Goal: Task Accomplishment & Management: Use online tool/utility

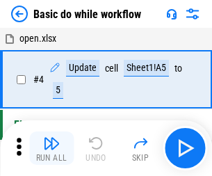
click at [51, 148] on img "button" at bounding box center [51, 143] width 17 height 17
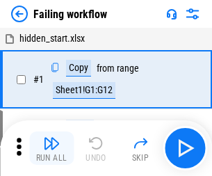
click at [51, 148] on img "button" at bounding box center [51, 143] width 17 height 17
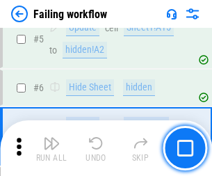
scroll to position [295, 0]
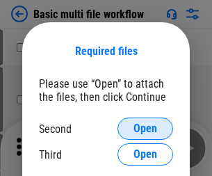
click at [145, 129] on span "Open" at bounding box center [145, 128] width 24 height 11
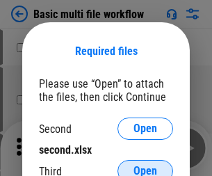
click at [145, 165] on span "Open" at bounding box center [145, 170] width 24 height 11
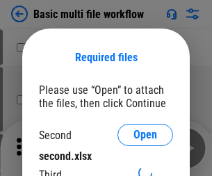
scroll to position [6, 0]
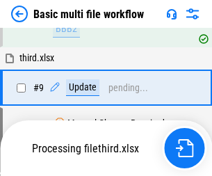
scroll to position [484, 0]
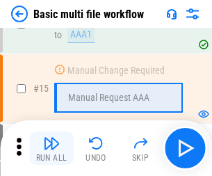
click at [51, 148] on img "button" at bounding box center [51, 143] width 17 height 17
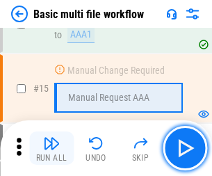
scroll to position [925, 0]
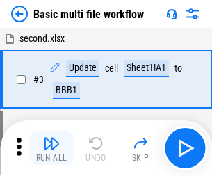
click at [51, 148] on img "button" at bounding box center [51, 143] width 17 height 17
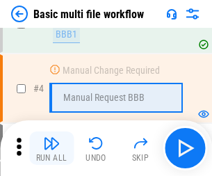
click at [51, 148] on img "button" at bounding box center [51, 143] width 17 height 17
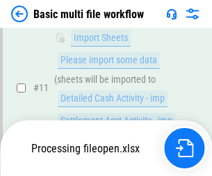
scroll to position [651, 0]
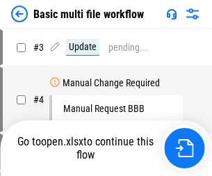
scroll to position [56, 0]
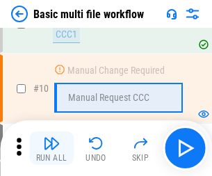
click at [51, 148] on img "button" at bounding box center [51, 143] width 17 height 17
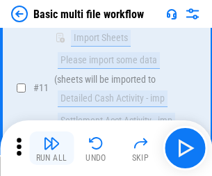
click at [51, 148] on img "button" at bounding box center [51, 143] width 17 height 17
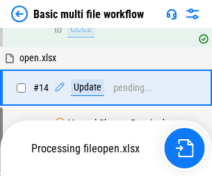
scroll to position [727, 0]
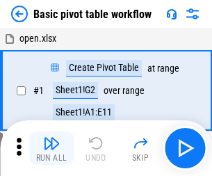
click at [51, 148] on img "button" at bounding box center [51, 143] width 17 height 17
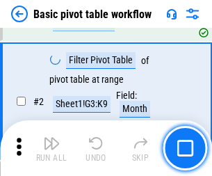
scroll to position [333, 0]
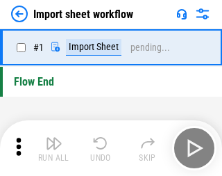
click at [51, 148] on img "button" at bounding box center [54, 143] width 17 height 17
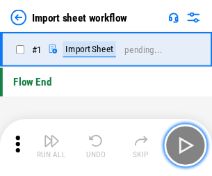
scroll to position [5, 0]
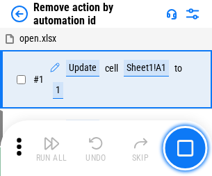
scroll to position [51, 0]
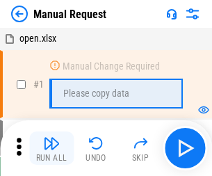
click at [51, 148] on img "button" at bounding box center [51, 143] width 17 height 17
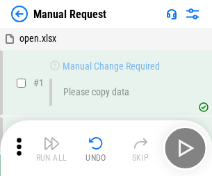
scroll to position [47, 0]
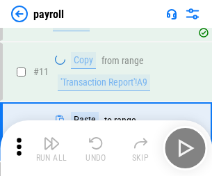
scroll to position [101, 0]
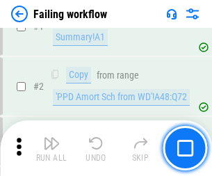
scroll to position [225, 0]
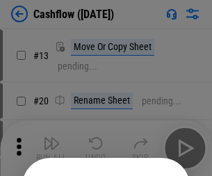
scroll to position [136, 0]
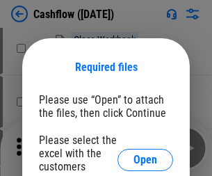
scroll to position [152, 0]
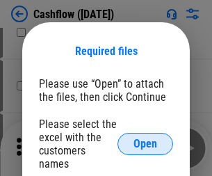
click at [145, 138] on span "Open" at bounding box center [145, 143] width 24 height 11
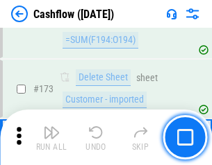
scroll to position [1472, 0]
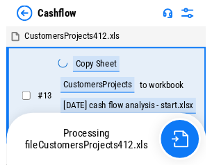
scroll to position [16, 0]
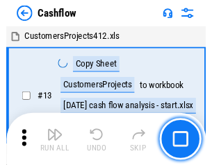
scroll to position [16, 0]
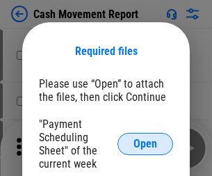
click at [145, 144] on span "Open" at bounding box center [145, 143] width 24 height 11
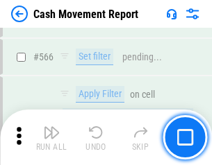
scroll to position [6372, 0]
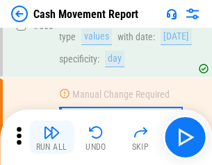
click at [51, 138] on img "button" at bounding box center [51, 132] width 17 height 17
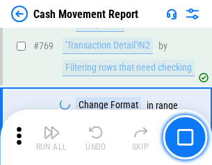
scroll to position [7725, 0]
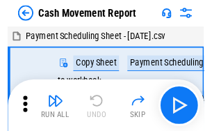
scroll to position [25, 0]
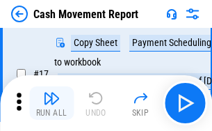
click at [51, 103] on img "button" at bounding box center [51, 98] width 17 height 17
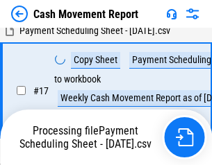
scroll to position [218, 0]
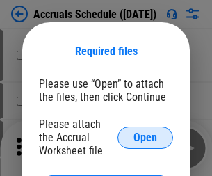
click at [145, 137] on span "Open" at bounding box center [145, 137] width 24 height 11
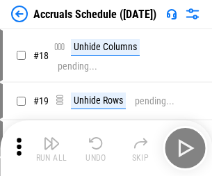
click at [51, 148] on img "button" at bounding box center [51, 143] width 17 height 17
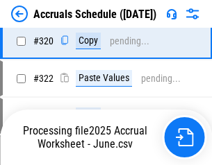
scroll to position [2586, 0]
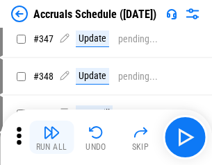
click at [51, 138] on img "button" at bounding box center [51, 132] width 17 height 17
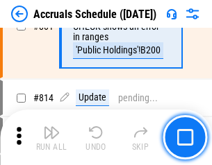
scroll to position [6135, 0]
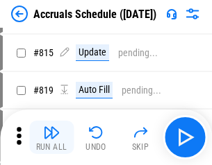
click at [51, 138] on img "button" at bounding box center [51, 132] width 17 height 17
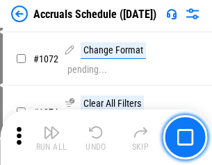
scroll to position [8143, 0]
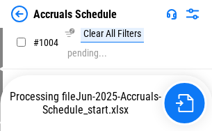
scroll to position [7082, 0]
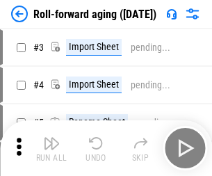
click at [51, 138] on img "button" at bounding box center [51, 143] width 17 height 17
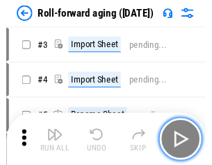
scroll to position [2, 0]
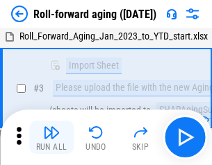
click at [51, 138] on img "button" at bounding box center [51, 132] width 17 height 17
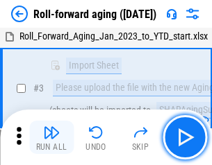
scroll to position [90, 0]
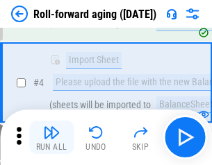
click at [51, 138] on img "button" at bounding box center [51, 132] width 17 height 17
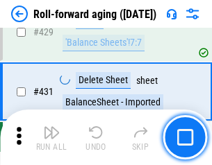
scroll to position [4821, 0]
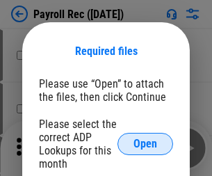
click at [145, 144] on span "Open" at bounding box center [145, 143] width 24 height 11
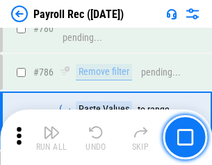
scroll to position [8691, 0]
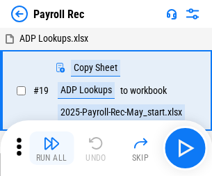
click at [51, 148] on img "button" at bounding box center [51, 143] width 17 height 17
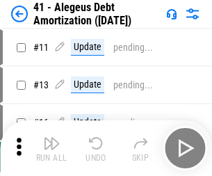
click at [51, 148] on img "button" at bounding box center [51, 143] width 17 height 17
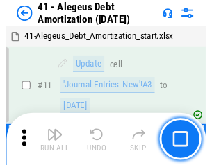
scroll to position [172, 0]
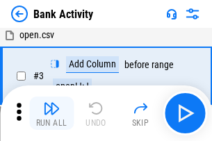
click at [51, 113] on img "button" at bounding box center [51, 108] width 17 height 17
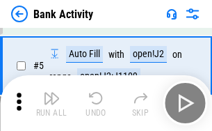
scroll to position [74, 0]
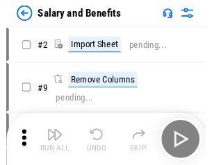
scroll to position [19, 0]
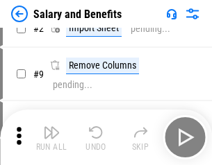
click at [51, 138] on img "button" at bounding box center [51, 132] width 17 height 17
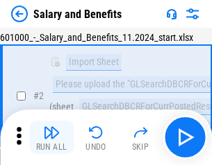
click at [51, 138] on img "button" at bounding box center [51, 132] width 17 height 17
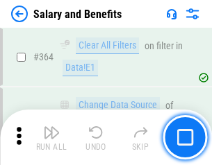
scroll to position [6547, 0]
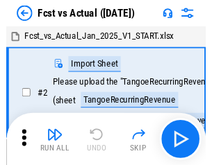
scroll to position [18, 0]
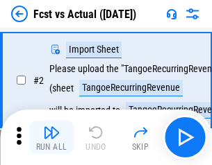
click at [51, 138] on img "button" at bounding box center [51, 132] width 17 height 17
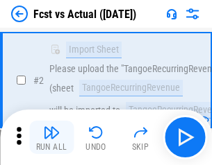
click at [51, 138] on img "button" at bounding box center [51, 132] width 17 height 17
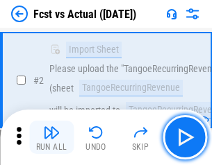
scroll to position [130, 0]
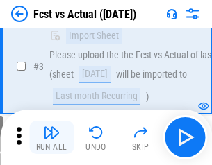
click at [51, 138] on img "button" at bounding box center [51, 132] width 17 height 17
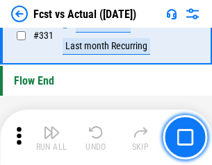
scroll to position [6655, 0]
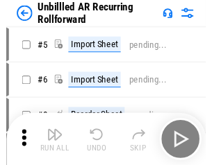
scroll to position [30, 0]
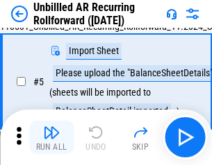
click at [51, 138] on img "button" at bounding box center [51, 132] width 17 height 17
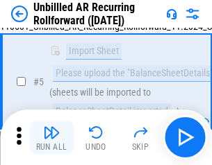
click at [51, 138] on img "button" at bounding box center [51, 132] width 17 height 17
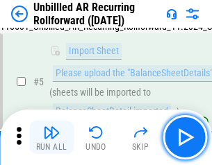
scroll to position [131, 0]
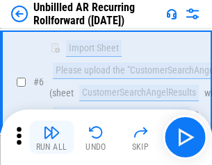
click at [51, 138] on img "button" at bounding box center [51, 132] width 17 height 17
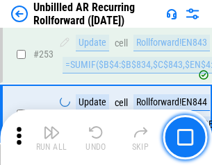
scroll to position [4722, 0]
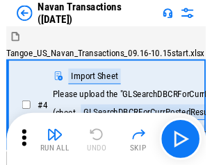
scroll to position [22, 0]
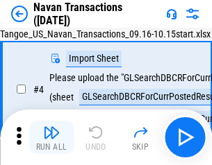
click at [51, 138] on img "button" at bounding box center [51, 132] width 17 height 17
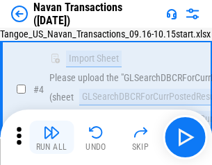
click at [51, 138] on img "button" at bounding box center [51, 132] width 17 height 17
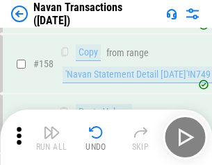
scroll to position [4507, 0]
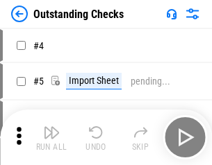
click at [51, 138] on img "button" at bounding box center [51, 132] width 17 height 17
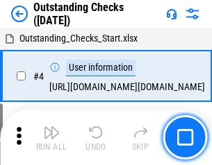
scroll to position [58, 0]
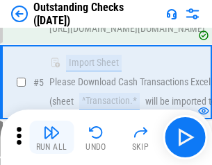
click at [51, 138] on img "button" at bounding box center [51, 132] width 17 height 17
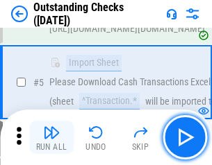
scroll to position [145, 0]
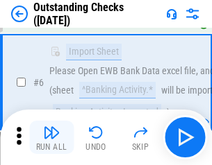
click at [51, 138] on img "button" at bounding box center [51, 132] width 17 height 17
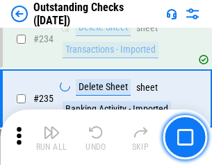
scroll to position [4222, 0]
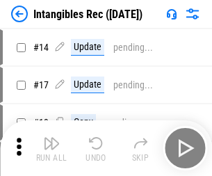
click at [51, 148] on img "button" at bounding box center [51, 143] width 17 height 17
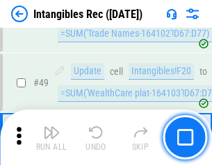
scroll to position [542, 0]
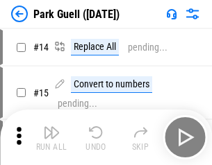
click at [51, 138] on img "button" at bounding box center [51, 132] width 17 height 17
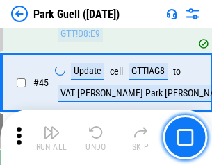
scroll to position [1739, 0]
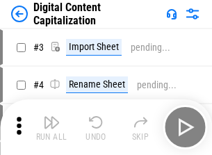
click at [51, 117] on img "button" at bounding box center [51, 122] width 17 height 17
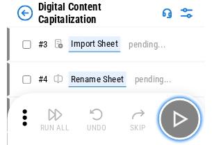
scroll to position [40, 0]
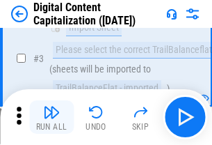
click at [51, 117] on img "button" at bounding box center [51, 112] width 17 height 17
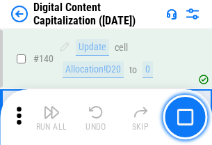
scroll to position [1474, 0]
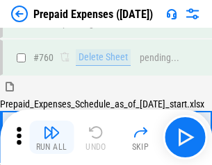
click at [51, 138] on img "button" at bounding box center [51, 132] width 17 height 17
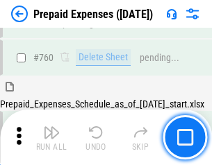
scroll to position [3853, 0]
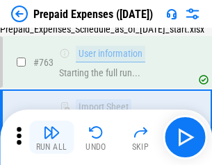
click at [51, 138] on img "button" at bounding box center [51, 132] width 17 height 17
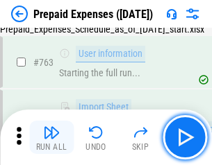
scroll to position [3935, 0]
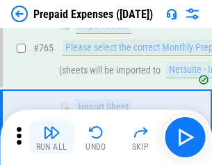
click at [51, 138] on img "button" at bounding box center [51, 132] width 17 height 17
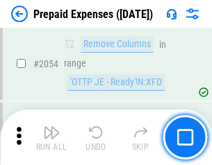
scroll to position [14533, 0]
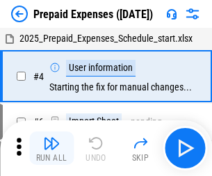
click at [51, 148] on img "button" at bounding box center [51, 143] width 17 height 17
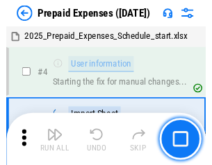
scroll to position [61, 0]
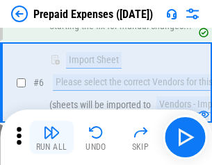
click at [51, 138] on img "button" at bounding box center [51, 132] width 17 height 17
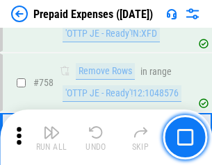
scroll to position [4954, 0]
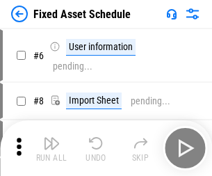
click at [51, 148] on img "button" at bounding box center [51, 143] width 17 height 17
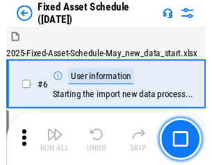
scroll to position [75, 0]
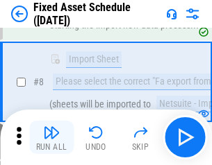
click at [51, 138] on img "button" at bounding box center [51, 132] width 17 height 17
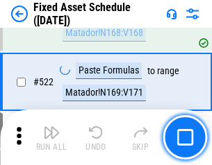
scroll to position [4832, 0]
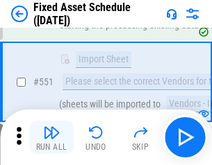
click at [51, 138] on img "button" at bounding box center [51, 132] width 17 height 17
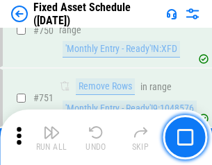
scroll to position [6778, 0]
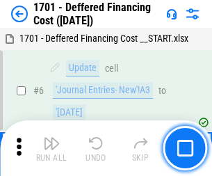
scroll to position [167, 0]
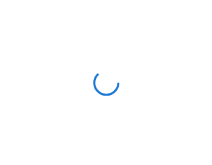
scroll to position [2, 0]
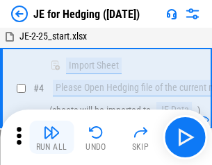
click at [51, 138] on img "button" at bounding box center [51, 132] width 17 height 17
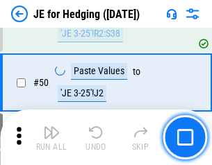
scroll to position [900, 0]
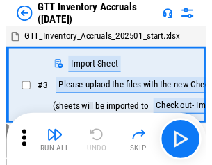
scroll to position [2, 0]
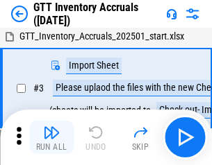
click at [51, 138] on img "button" at bounding box center [51, 132] width 17 height 17
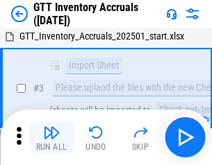
click at [51, 138] on img "button" at bounding box center [51, 132] width 17 height 17
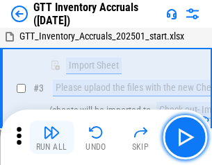
scroll to position [90, 0]
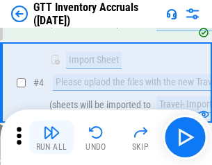
click at [51, 138] on img "button" at bounding box center [51, 132] width 17 height 17
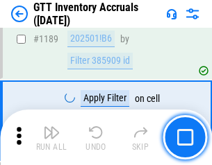
scroll to position [11353, 0]
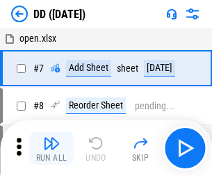
click at [51, 148] on img "button" at bounding box center [51, 143] width 17 height 17
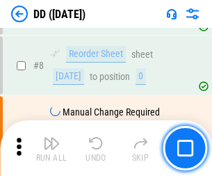
scroll to position [134, 0]
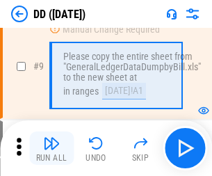
click at [51, 148] on img "button" at bounding box center [51, 143] width 17 height 17
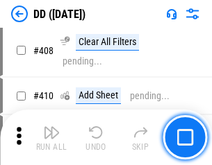
scroll to position [6220, 0]
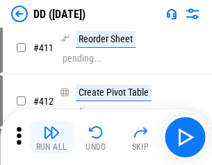
click at [51, 138] on img "button" at bounding box center [51, 132] width 17 height 17
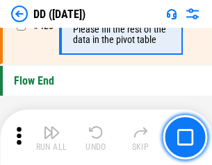
scroll to position [6654, 0]
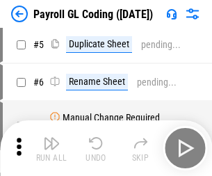
click at [51, 148] on img "button" at bounding box center [51, 143] width 17 height 17
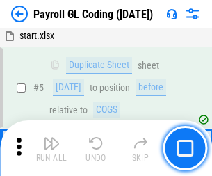
scroll to position [167, 0]
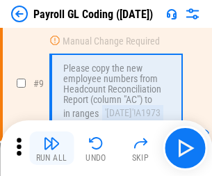
click at [51, 148] on img "button" at bounding box center [51, 143] width 17 height 17
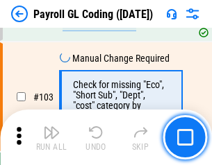
scroll to position [3262, 0]
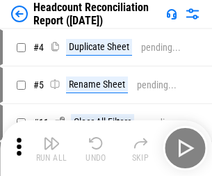
click at [51, 148] on img "button" at bounding box center [51, 143] width 17 height 17
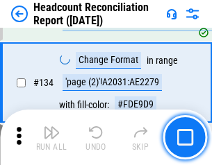
scroll to position [1671, 0]
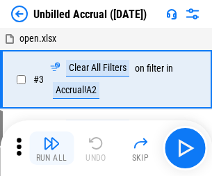
click at [51, 148] on img "button" at bounding box center [51, 143] width 17 height 17
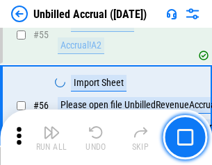
scroll to position [1452, 0]
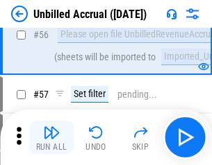
click at [51, 138] on img "button" at bounding box center [51, 132] width 17 height 17
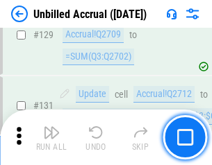
scroll to position [4141, 0]
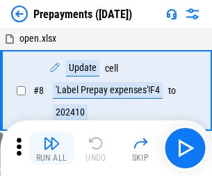
click at [51, 148] on img "button" at bounding box center [51, 143] width 17 height 17
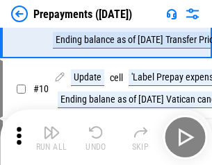
scroll to position [87, 0]
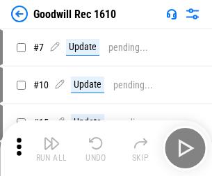
click at [51, 148] on img "button" at bounding box center [51, 143] width 17 height 17
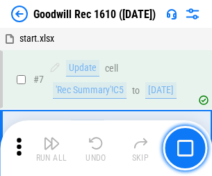
scroll to position [238, 0]
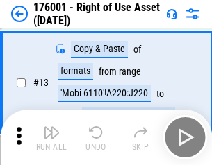
scroll to position [90, 0]
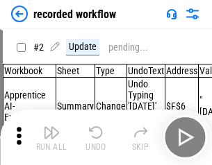
click at [51, 138] on img "button" at bounding box center [51, 132] width 17 height 17
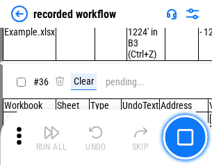
scroll to position [4346, 0]
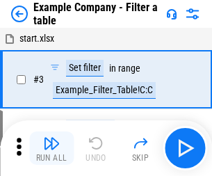
click at [51, 148] on img "button" at bounding box center [51, 143] width 17 height 17
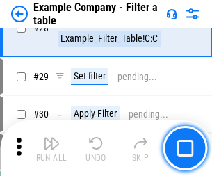
scroll to position [1272, 0]
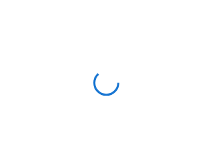
scroll to position [22, 0]
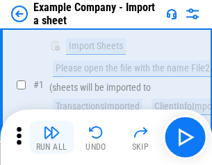
click at [51, 138] on img "button" at bounding box center [51, 132] width 17 height 17
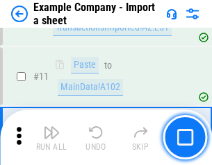
scroll to position [307, 0]
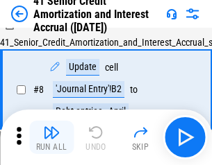
click at [51, 138] on img "button" at bounding box center [51, 132] width 17 height 17
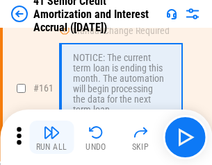
click at [51, 138] on img "button" at bounding box center [51, 132] width 17 height 17
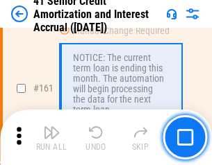
scroll to position [1487, 0]
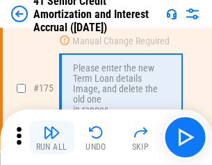
click at [51, 138] on img "button" at bounding box center [51, 132] width 17 height 17
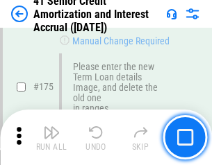
scroll to position [1628, 0]
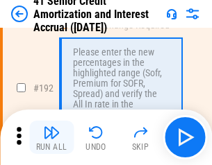
click at [51, 138] on img "button" at bounding box center [51, 132] width 17 height 17
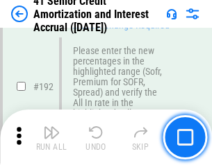
scroll to position [1774, 0]
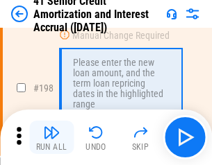
click at [51, 138] on img "button" at bounding box center [51, 132] width 17 height 17
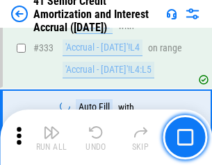
scroll to position [3552, 0]
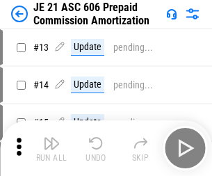
click at [51, 138] on img "button" at bounding box center [51, 143] width 17 height 17
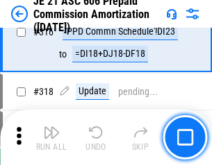
scroll to position [2596, 0]
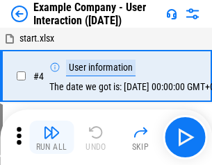
click at [51, 138] on img "button" at bounding box center [51, 132] width 17 height 17
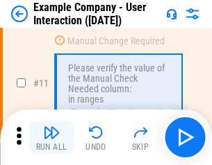
click at [51, 138] on img "button" at bounding box center [51, 132] width 17 height 17
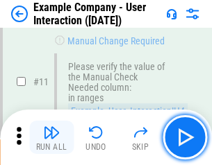
scroll to position [301, 0]
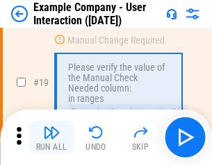
click at [51, 138] on img "button" at bounding box center [51, 132] width 17 height 17
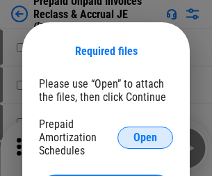
click at [145, 137] on span "Open" at bounding box center [145, 137] width 24 height 11
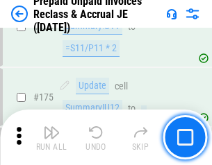
scroll to position [1877, 0]
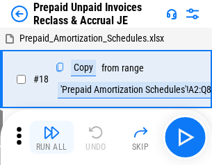
click at [51, 138] on img "button" at bounding box center [51, 132] width 17 height 17
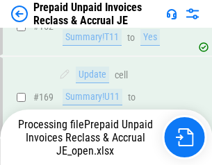
scroll to position [1877, 0]
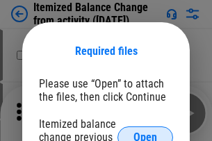
click at [145, 132] on span "Open" at bounding box center [145, 137] width 24 height 11
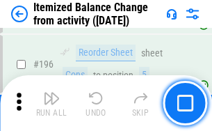
scroll to position [2676, 0]
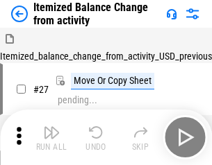
scroll to position [22, 0]
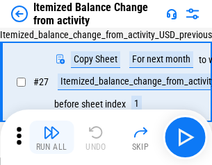
click at [51, 138] on img "button" at bounding box center [51, 132] width 17 height 17
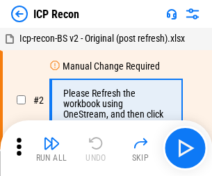
scroll to position [6, 0]
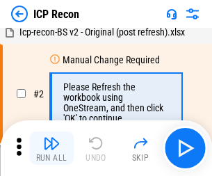
click at [51, 148] on img "button" at bounding box center [51, 143] width 17 height 17
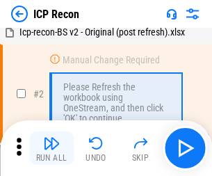
click at [51, 148] on img "button" at bounding box center [51, 143] width 17 height 17
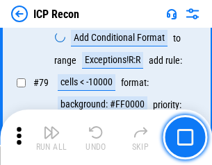
scroll to position [1363, 0]
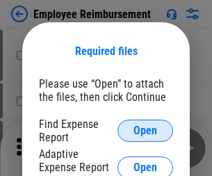
click at [145, 131] on span "Open" at bounding box center [145, 130] width 24 height 11
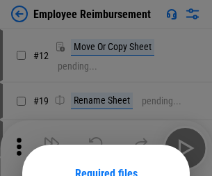
scroll to position [122, 0]
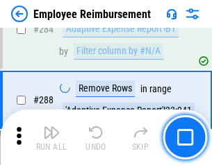
scroll to position [3779, 0]
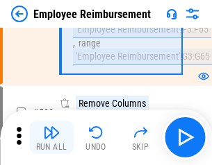
click at [51, 138] on img "button" at bounding box center [51, 132] width 17 height 17
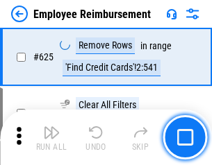
scroll to position [8324, 0]
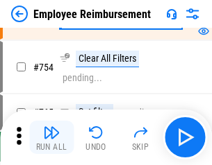
click at [51, 138] on img "button" at bounding box center [51, 132] width 17 height 17
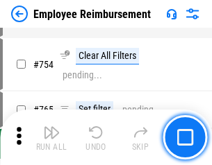
scroll to position [9754, 0]
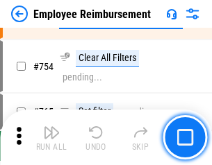
click at [51, 138] on img "button" at bounding box center [51, 132] width 17 height 17
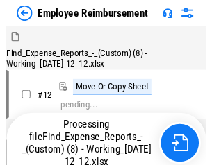
scroll to position [47, 0]
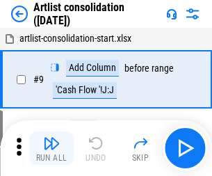
click at [51, 148] on img "button" at bounding box center [51, 143] width 17 height 17
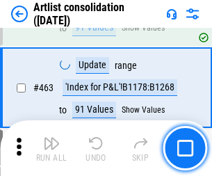
scroll to position [6088, 0]
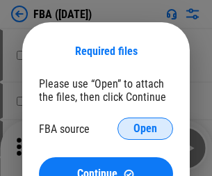
click at [145, 129] on span "Open" at bounding box center [145, 128] width 24 height 11
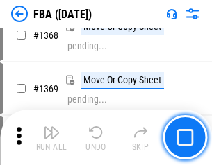
scroll to position [14931, 0]
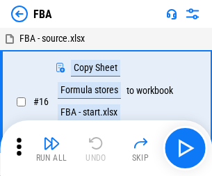
scroll to position [14, 0]
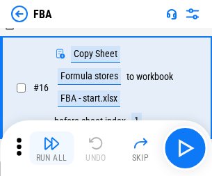
click at [51, 148] on img "button" at bounding box center [51, 143] width 17 height 17
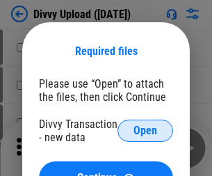
click at [145, 131] on span "Open" at bounding box center [145, 130] width 24 height 11
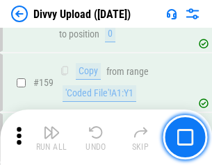
scroll to position [1440, 0]
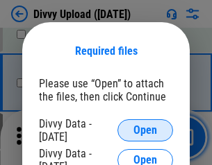
click at [145, 131] on span "Open" at bounding box center [145, 130] width 24 height 11
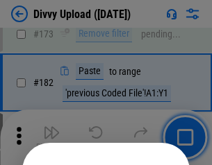
scroll to position [1561, 0]
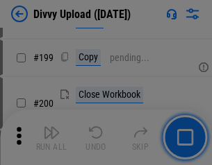
scroll to position [2022, 0]
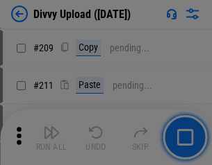
scroll to position [2362, 0]
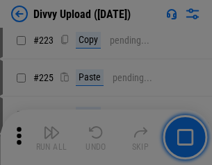
scroll to position [2774, 0]
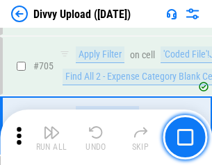
scroll to position [9511, 0]
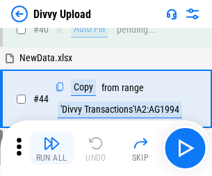
click at [51, 148] on img "button" at bounding box center [51, 143] width 17 height 17
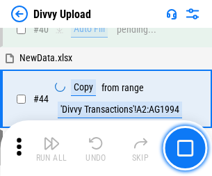
scroll to position [153, 0]
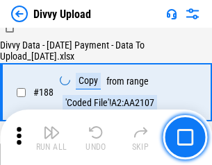
scroll to position [1636, 0]
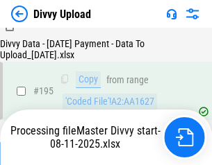
scroll to position [1943, 0]
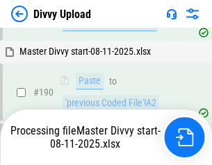
scroll to position [1767, 0]
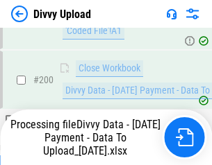
scroll to position [2169, 0]
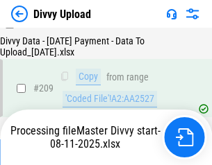
scroll to position [2556, 0]
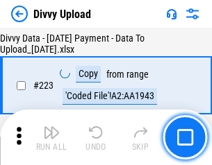
scroll to position [3169, 0]
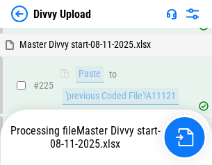
scroll to position [3300, 0]
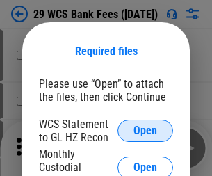
click at [145, 131] on span "Open" at bounding box center [145, 130] width 24 height 11
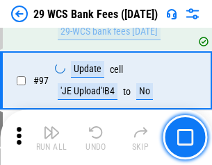
scroll to position [1355, 0]
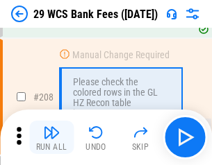
click at [51, 138] on img "button" at bounding box center [51, 132] width 17 height 17
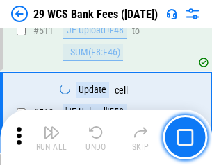
scroll to position [6995, 0]
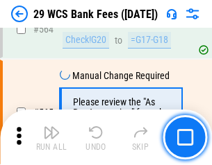
click at [51, 138] on img "button" at bounding box center [51, 132] width 17 height 17
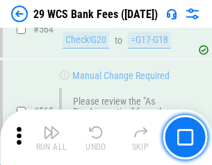
scroll to position [7519, 0]
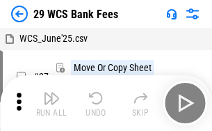
click at [51, 103] on img "button" at bounding box center [51, 98] width 17 height 17
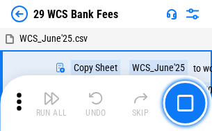
scroll to position [25, 0]
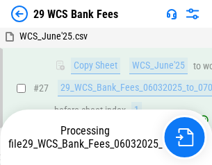
scroll to position [277, 0]
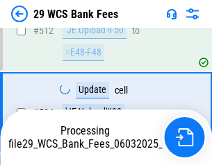
scroll to position [7339, 0]
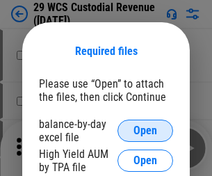
click at [145, 131] on span "Open" at bounding box center [145, 130] width 24 height 11
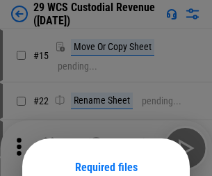
scroll to position [116, 0]
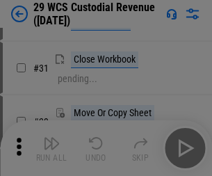
scroll to position [298, 0]
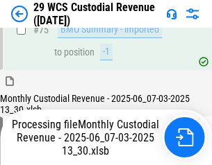
scroll to position [1452, 0]
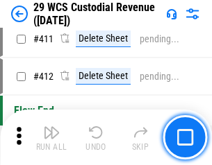
click at [51, 138] on img "button" at bounding box center [51, 132] width 17 height 17
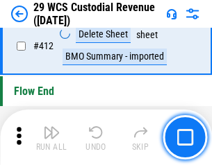
scroll to position [6640, 0]
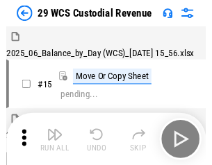
scroll to position [33, 0]
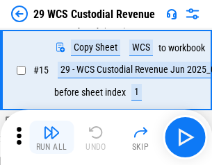
click at [51, 138] on img "button" at bounding box center [51, 132] width 17 height 17
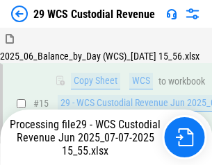
scroll to position [315, 0]
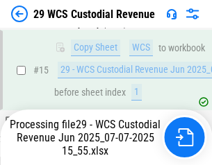
scroll to position [315, 0]
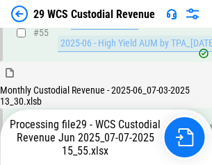
scroll to position [1452, 0]
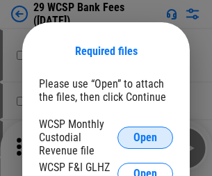
click at [145, 137] on span "Open" at bounding box center [145, 137] width 24 height 11
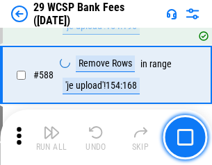
scroll to position [5472, 0]
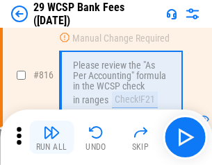
click at [51, 138] on img "button" at bounding box center [51, 132] width 17 height 17
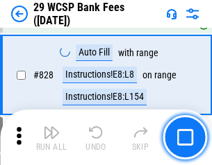
scroll to position [8821, 0]
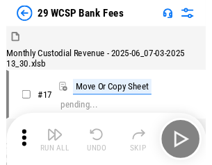
scroll to position [33, 0]
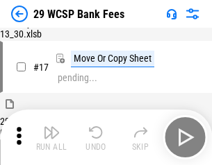
click at [51, 138] on img "button" at bounding box center [51, 132] width 17 height 17
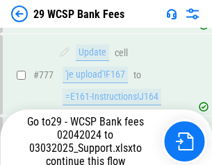
scroll to position [8218, 0]
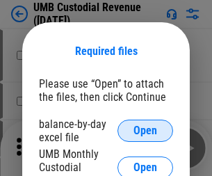
click at [145, 131] on span "Open" at bounding box center [145, 130] width 24 height 11
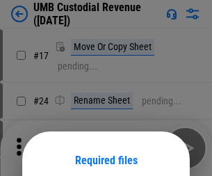
scroll to position [109, 0]
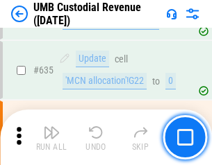
scroll to position [7276, 0]
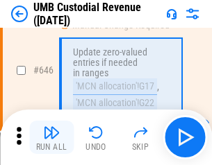
click at [51, 138] on img "button" at bounding box center [51, 132] width 17 height 17
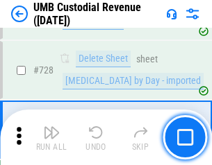
scroll to position [8576, 0]
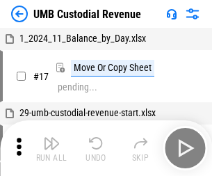
scroll to position [10, 0]
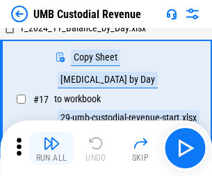
click at [51, 148] on img "button" at bounding box center [51, 143] width 17 height 17
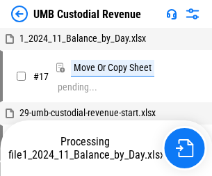
scroll to position [10, 0]
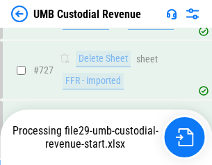
scroll to position [8544, 0]
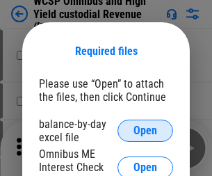
click at [145, 131] on span "Open" at bounding box center [145, 130] width 24 height 11
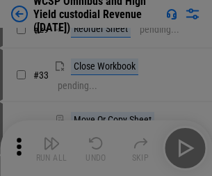
scroll to position [318, 0]
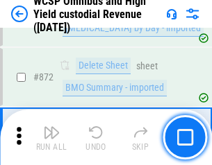
scroll to position [11766, 0]
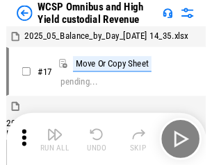
scroll to position [8, 0]
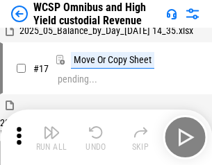
click at [51, 138] on img "button" at bounding box center [51, 132] width 17 height 17
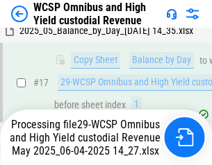
scroll to position [289, 0]
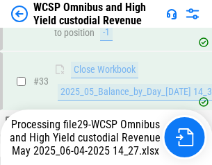
scroll to position [688, 0]
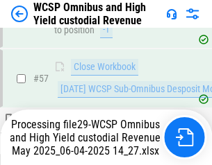
scroll to position [1826, 0]
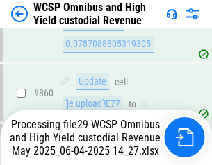
scroll to position [11735, 0]
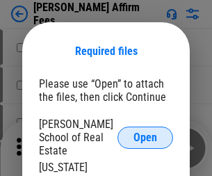
click at [145, 132] on span "Open" at bounding box center [145, 137] width 24 height 11
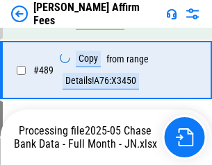
scroll to position [3629, 0]
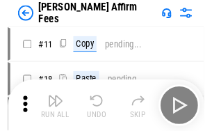
scroll to position [14, 0]
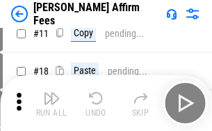
click at [51, 103] on img "button" at bounding box center [51, 98] width 17 height 17
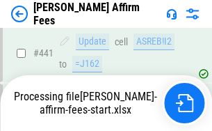
scroll to position [3646, 0]
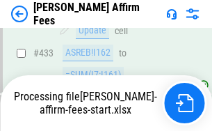
scroll to position [3646, 0]
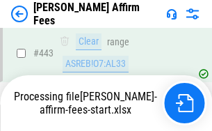
scroll to position [3646, 0]
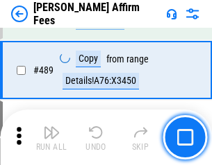
scroll to position [3629, 0]
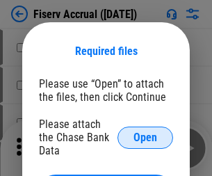
click at [145, 132] on span "Open" at bounding box center [145, 137] width 24 height 11
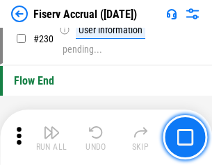
scroll to position [4405, 0]
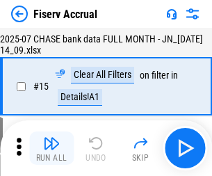
click at [51, 148] on img "button" at bounding box center [51, 143] width 17 height 17
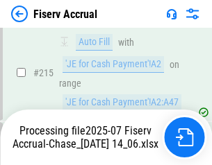
scroll to position [4140, 0]
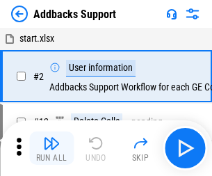
click at [51, 138] on img "button" at bounding box center [51, 143] width 17 height 17
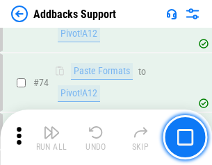
scroll to position [1012, 0]
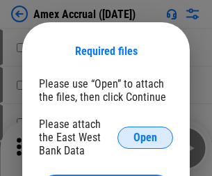
click at [145, 137] on span "Open" at bounding box center [145, 137] width 24 height 11
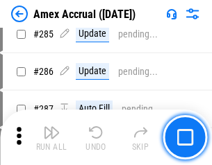
scroll to position [3807, 0]
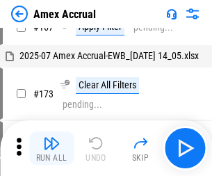
click at [51, 148] on img "button" at bounding box center [51, 143] width 17 height 17
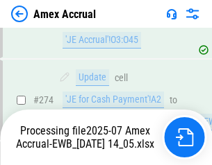
scroll to position [4143, 0]
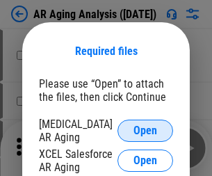
click at [145, 129] on span "Open" at bounding box center [145, 130] width 24 height 11
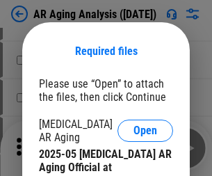
scroll to position [418, 0]
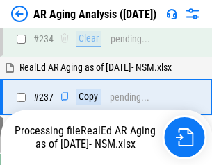
scroll to position [2155, 0]
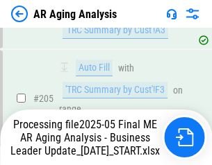
scroll to position [2139, 0]
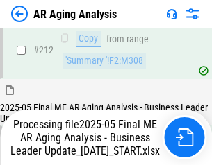
scroll to position [2139, 0]
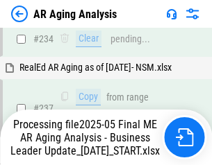
scroll to position [2197, 0]
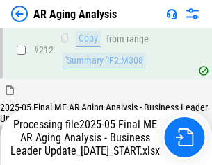
scroll to position [2139, 0]
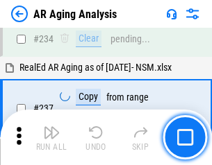
scroll to position [2139, 0]
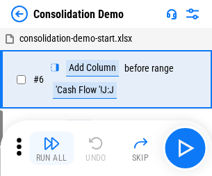
click at [51, 148] on img "button" at bounding box center [51, 143] width 17 height 17
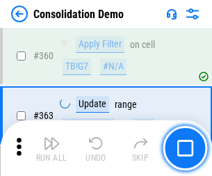
scroll to position [4660, 0]
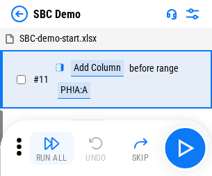
click at [51, 148] on img "button" at bounding box center [51, 143] width 17 height 17
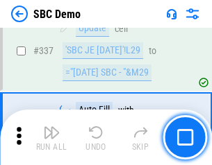
scroll to position [3657, 0]
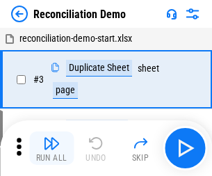
click at [51, 148] on img "button" at bounding box center [51, 143] width 17 height 17
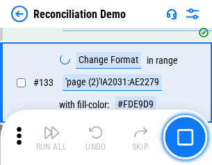
scroll to position [1651, 0]
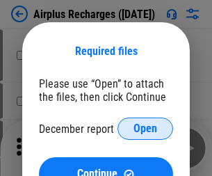
click at [145, 129] on span "Open" at bounding box center [145, 128] width 24 height 11
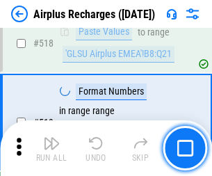
scroll to position [5983, 0]
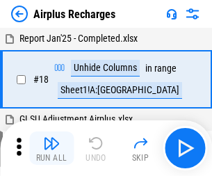
click at [51, 148] on img "button" at bounding box center [51, 143] width 17 height 17
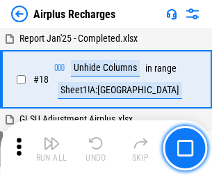
scroll to position [61, 0]
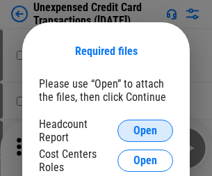
click at [145, 131] on span "Open" at bounding box center [145, 130] width 24 height 11
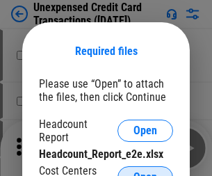
click at [145, 172] on span "Open" at bounding box center [145, 177] width 24 height 11
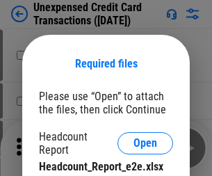
scroll to position [13, 0]
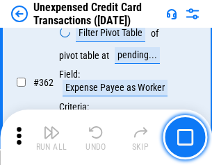
scroll to position [3575, 0]
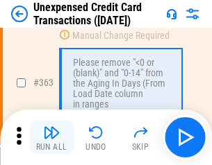
click at [51, 138] on img "button" at bounding box center [51, 132] width 17 height 17
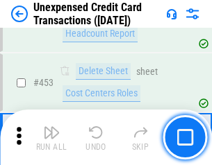
scroll to position [4742, 0]
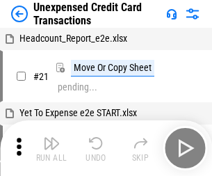
scroll to position [22, 0]
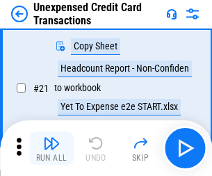
click at [51, 148] on img "button" at bounding box center [51, 143] width 17 height 17
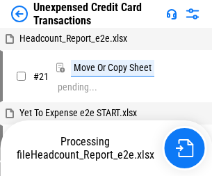
scroll to position [22, 0]
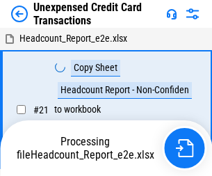
scroll to position [22, 0]
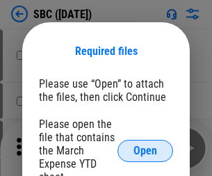
click at [145, 150] on span "Open" at bounding box center [145, 150] width 24 height 11
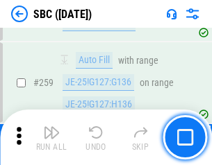
scroll to position [2717, 0]
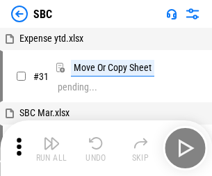
scroll to position [14, 0]
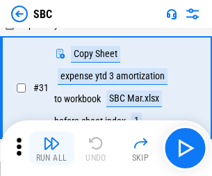
click at [51, 148] on img "button" at bounding box center [51, 143] width 17 height 17
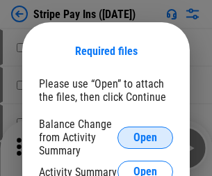
click at [145, 137] on span "Open" at bounding box center [145, 137] width 24 height 11
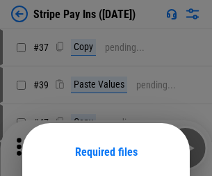
scroll to position [101, 0]
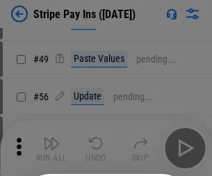
scroll to position [252, 0]
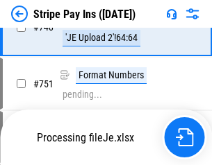
scroll to position [7208, 0]
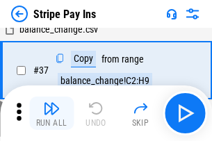
click at [51, 113] on img "button" at bounding box center [51, 108] width 17 height 17
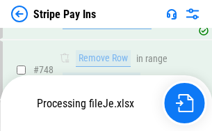
scroll to position [7177, 0]
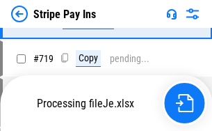
scroll to position [7177, 0]
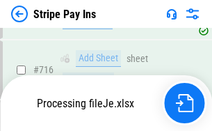
scroll to position [7177, 0]
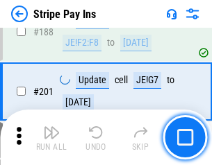
scroll to position [1980, 0]
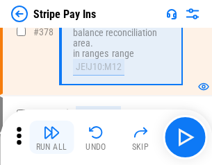
click at [51, 138] on img "button" at bounding box center [51, 132] width 17 height 17
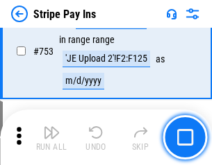
scroll to position [7160, 0]
